Goal: Navigation & Orientation: Find specific page/section

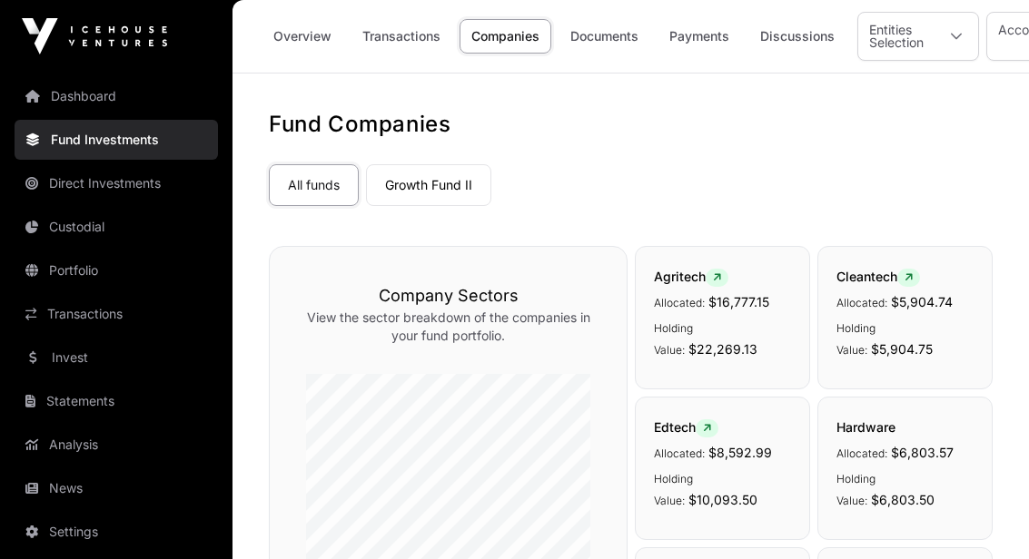
click at [57, 288] on link "Portfolio" at bounding box center [116, 271] width 203 height 40
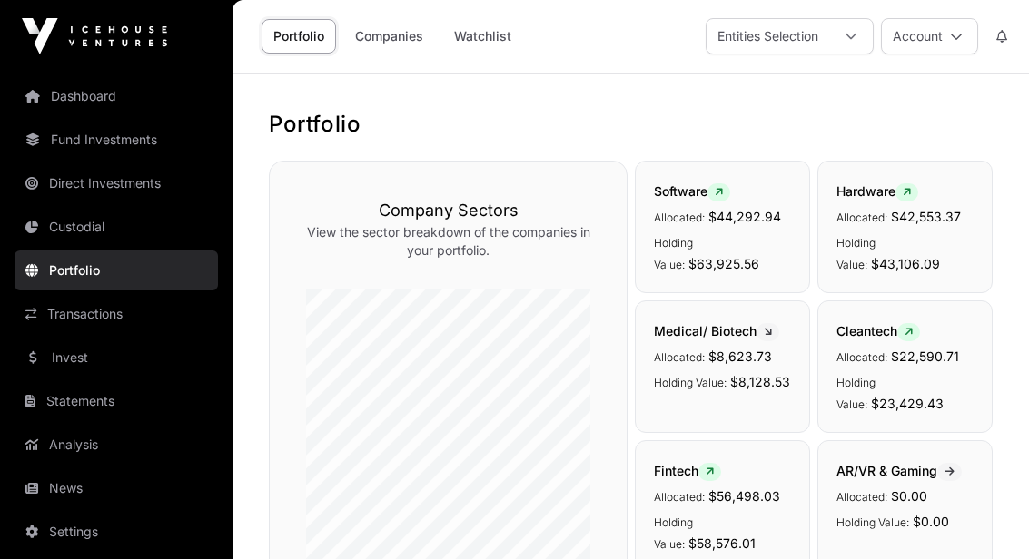
click at [380, 40] on link "Companies" at bounding box center [389, 36] width 92 height 35
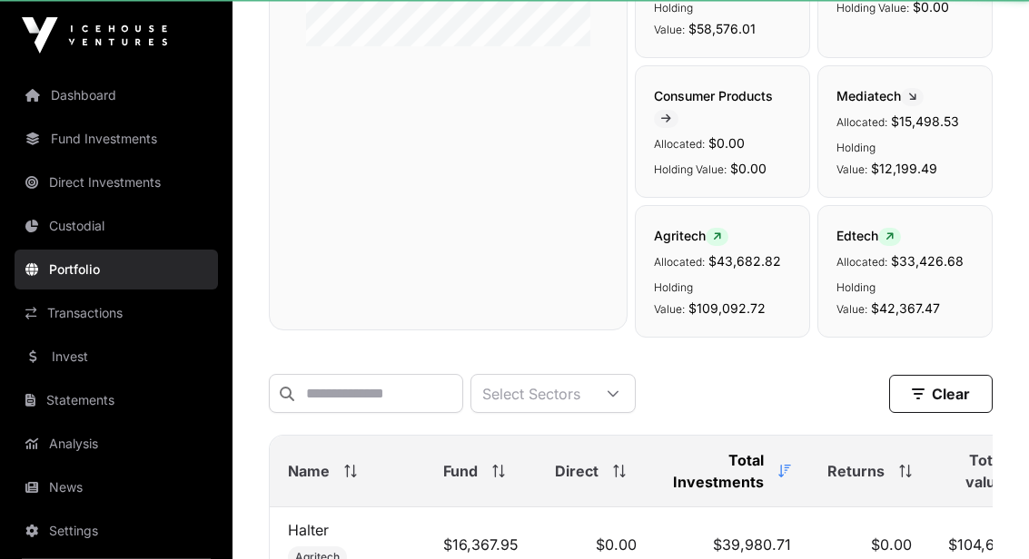
scroll to position [529, 0]
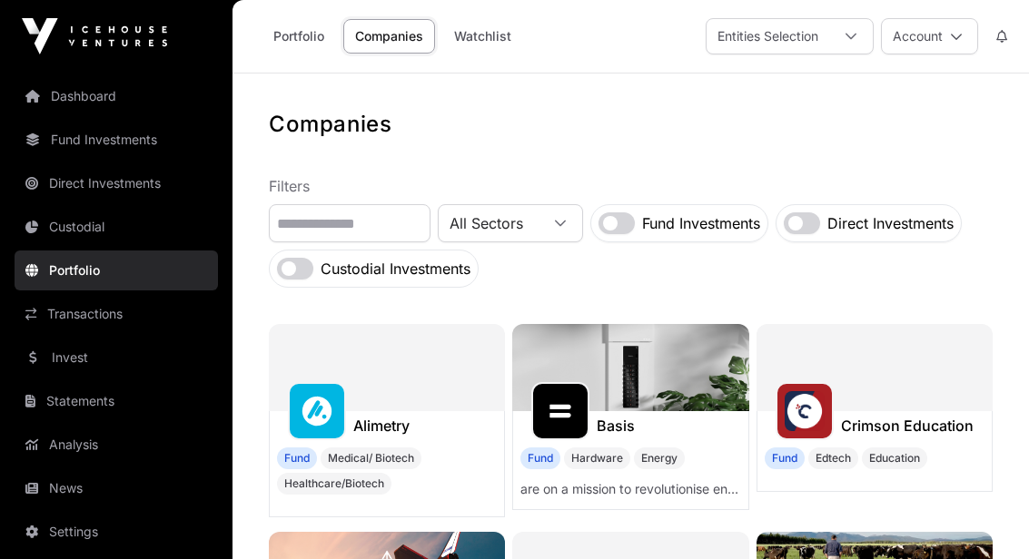
click at [279, 42] on link "Portfolio" at bounding box center [299, 36] width 74 height 35
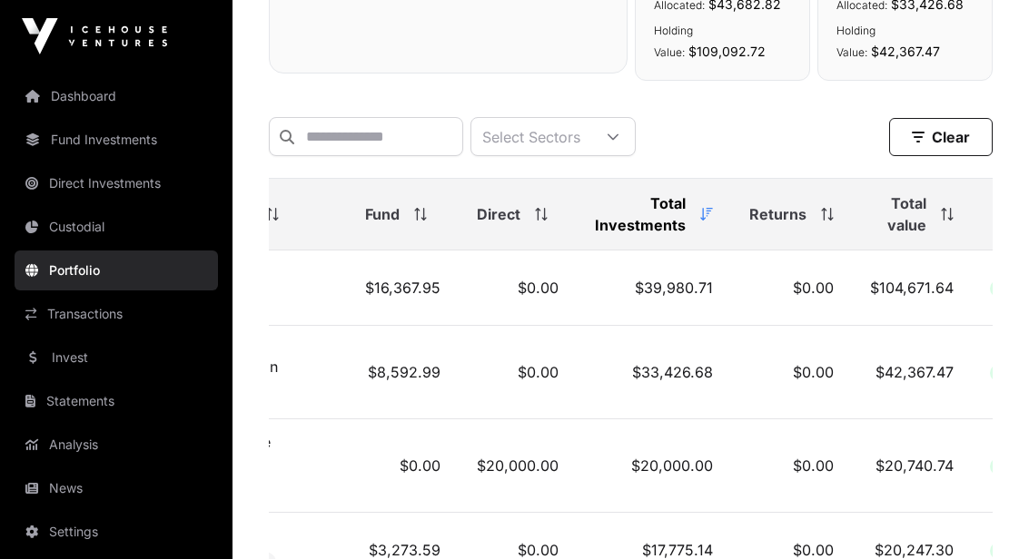
scroll to position [0, 81]
click at [931, 219] on span at bounding box center [941, 214] width 20 height 13
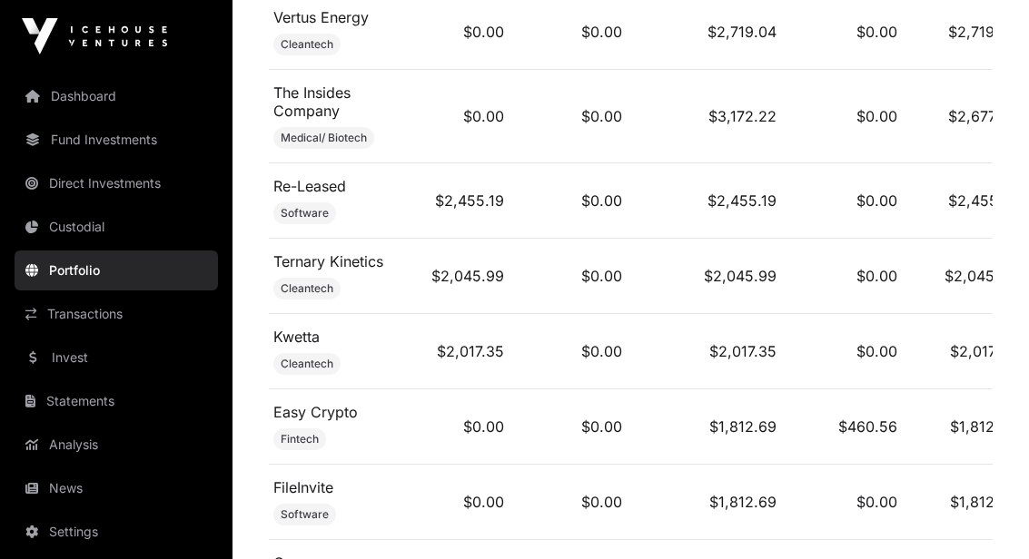
scroll to position [2807, 0]
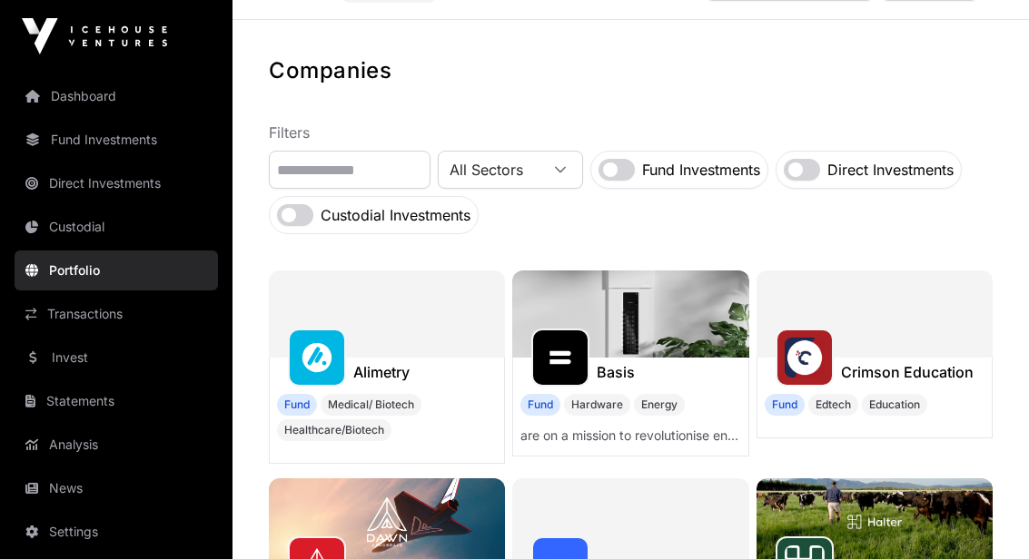
scroll to position [53, 0]
click at [67, 104] on link "Dashboard" at bounding box center [116, 96] width 203 height 40
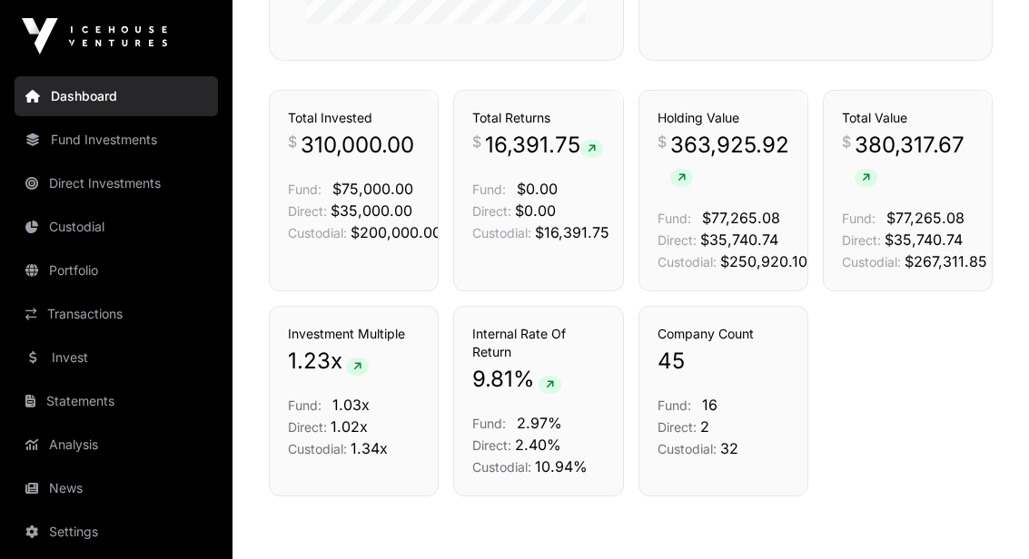
scroll to position [1337, 0]
